Goal: Task Accomplishment & Management: Use online tool/utility

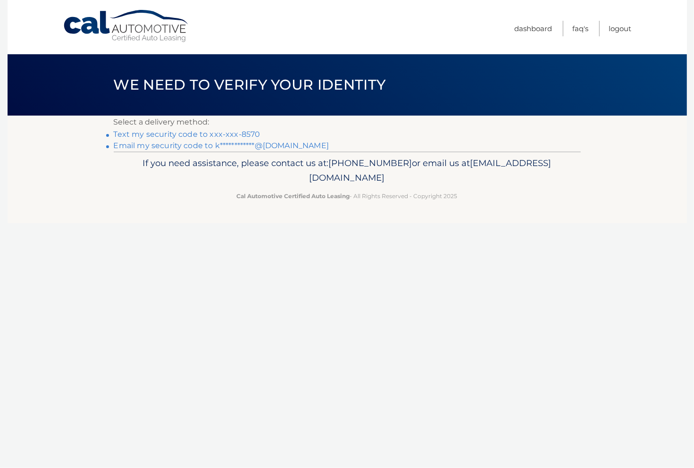
click at [203, 135] on link "Text my security code to xxx-xxx-8570" at bounding box center [187, 134] width 147 height 9
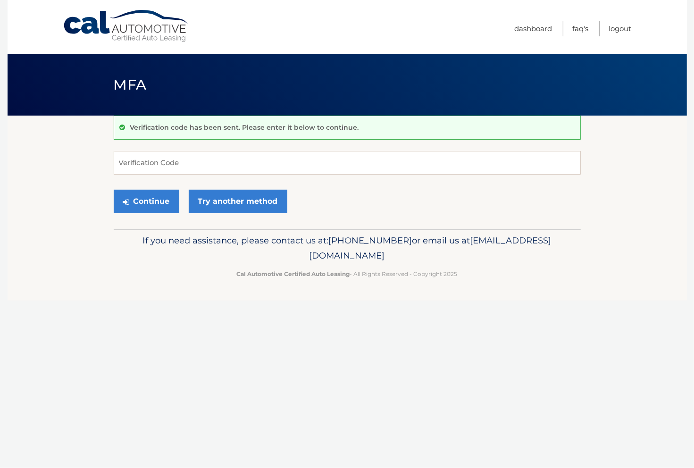
click at [209, 376] on div "Cal Automotive Menu Dashboard FAQ's Logout MFA" at bounding box center [347, 234] width 679 height 468
click at [154, 207] on button "Continue" at bounding box center [147, 202] width 66 height 24
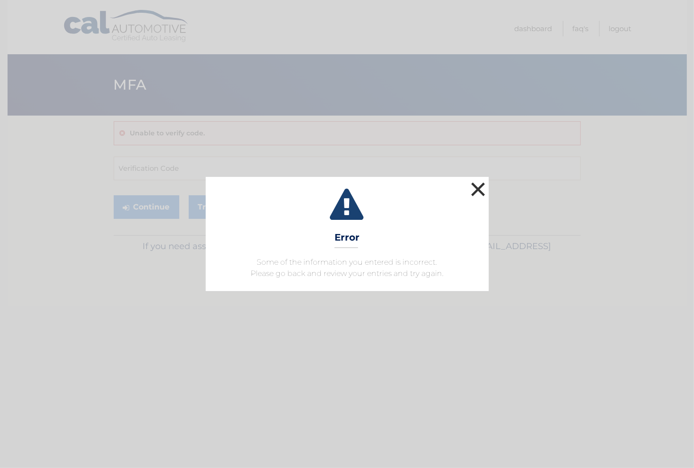
click at [481, 189] on button "×" at bounding box center [478, 189] width 19 height 19
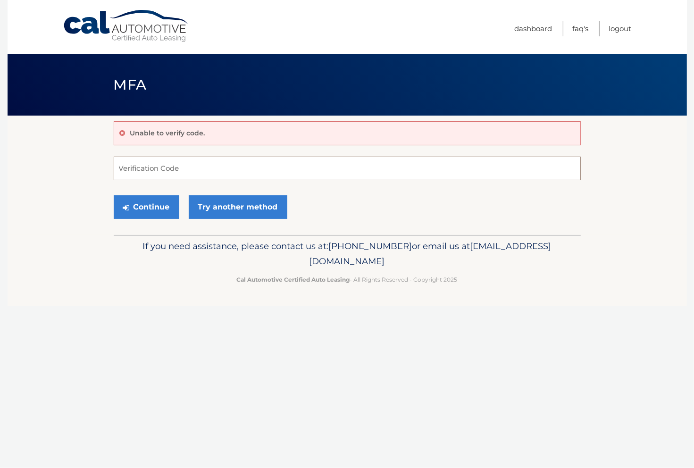
click at [120, 172] on input "Verification Code" at bounding box center [347, 169] width 467 height 24
type input "517409"
click at [155, 218] on button "Continue" at bounding box center [147, 207] width 66 height 24
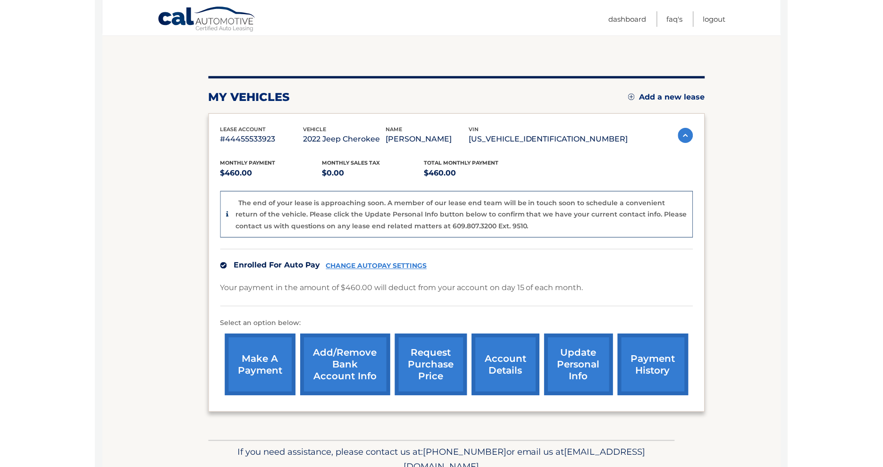
scroll to position [124, 0]
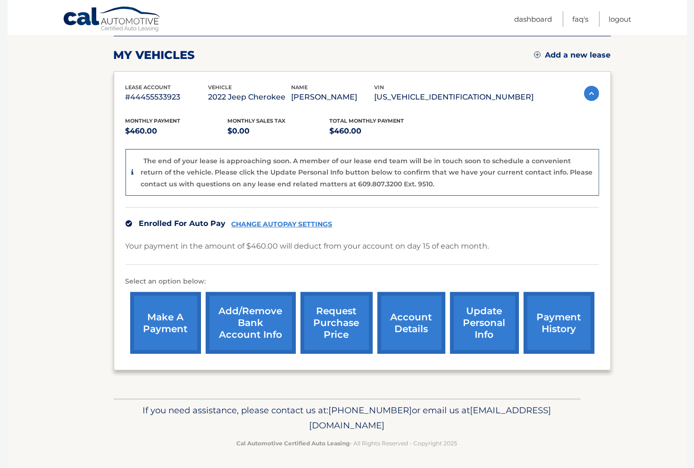
click at [344, 340] on link "request purchase price" at bounding box center [337, 323] width 72 height 62
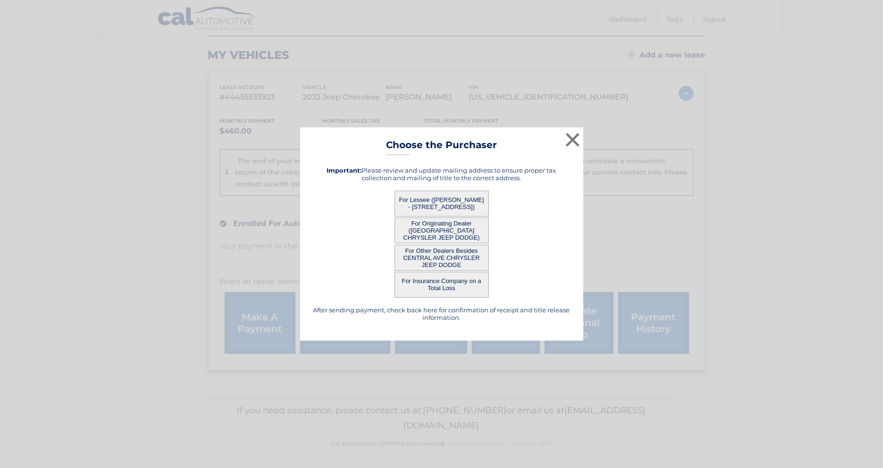
click at [435, 203] on button "For Lessee (KRISTI LONG - 7713 16th Ave, , Brooklyn, NY 11214)" at bounding box center [441, 204] width 94 height 26
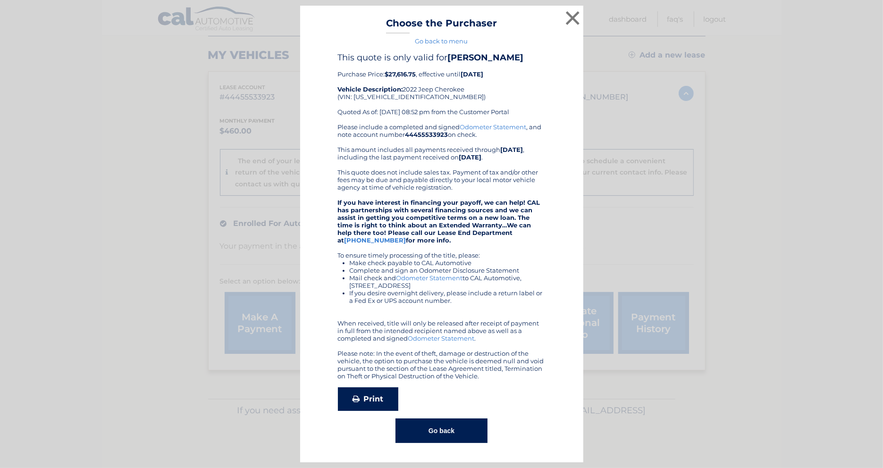
click at [383, 396] on link "Print" at bounding box center [368, 399] width 60 height 24
click at [443, 430] on button "Go back" at bounding box center [441, 430] width 92 height 25
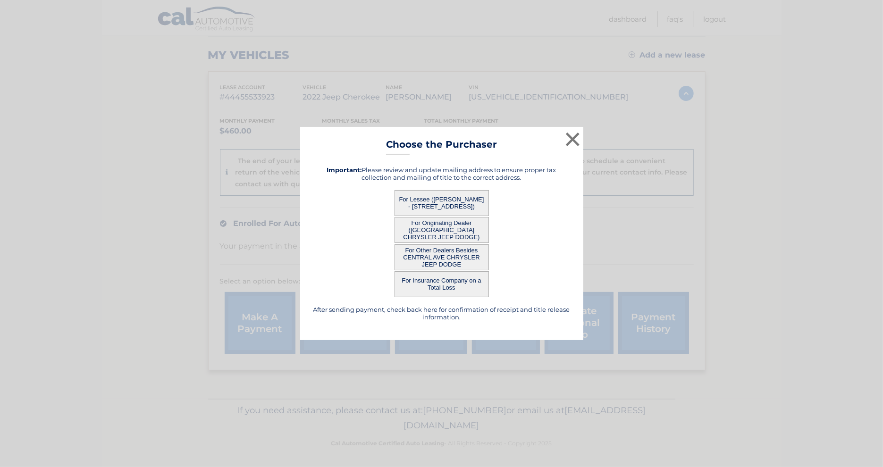
click at [433, 234] on button "For Originating Dealer (CENTRAL AVE CHRYSLER JEEP DODGE)" at bounding box center [441, 230] width 94 height 26
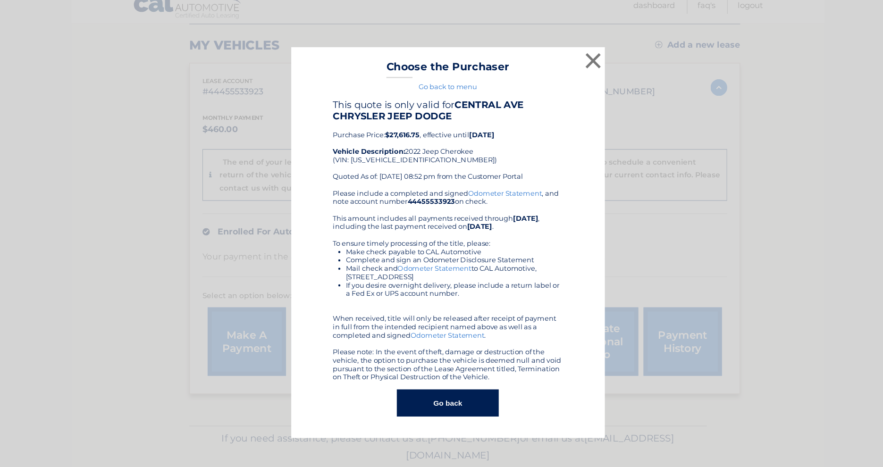
click at [455, 382] on button "Go back" at bounding box center [441, 378] width 92 height 25
